Goal: Transaction & Acquisition: Purchase product/service

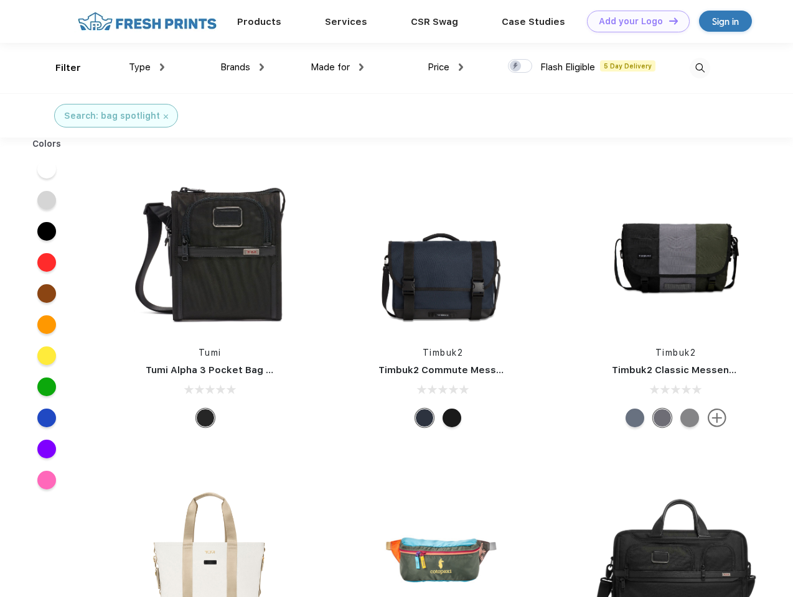
scroll to position [1, 0]
click at [633, 21] on link "Add your Logo Design Tool" at bounding box center [638, 22] width 103 height 22
click at [0, 0] on div "Design Tool" at bounding box center [0, 0] width 0 height 0
click at [668, 21] on link "Add your Logo Design Tool" at bounding box center [638, 22] width 103 height 22
click at [60, 68] on div "Filter" at bounding box center [68, 68] width 26 height 14
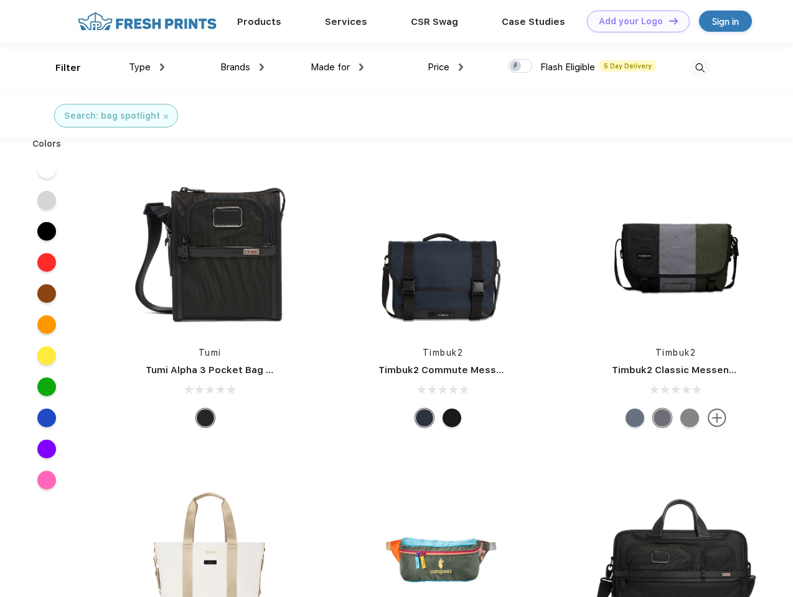
click at [147, 67] on span "Type" at bounding box center [140, 67] width 22 height 11
click at [242, 67] on span "Brands" at bounding box center [235, 67] width 30 height 11
click at [337, 67] on span "Made for" at bounding box center [329, 67] width 39 height 11
click at [446, 67] on span "Price" at bounding box center [438, 67] width 22 height 11
click at [520, 67] on div at bounding box center [520, 66] width 24 height 14
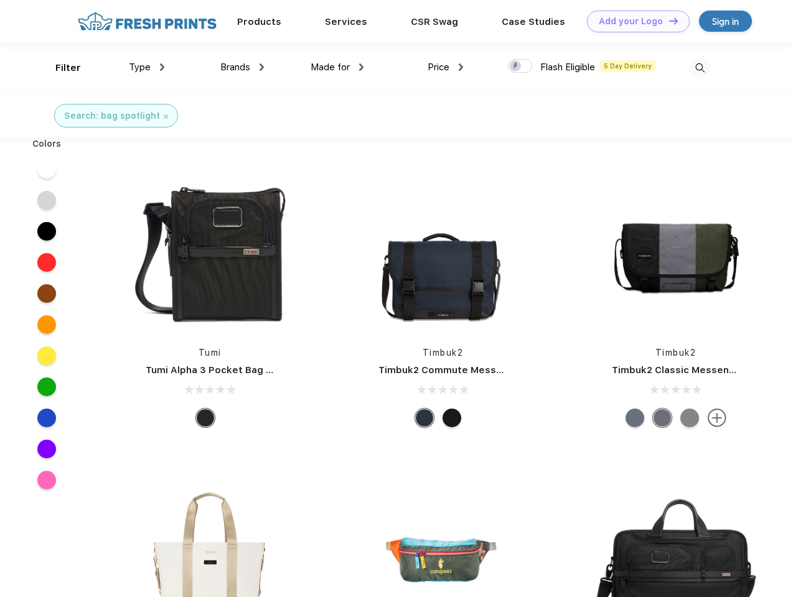
click at [516, 67] on input "checkbox" at bounding box center [512, 62] width 8 height 8
click at [699, 68] on img at bounding box center [699, 68] width 21 height 21
